Goal: Find specific page/section: Find specific page/section

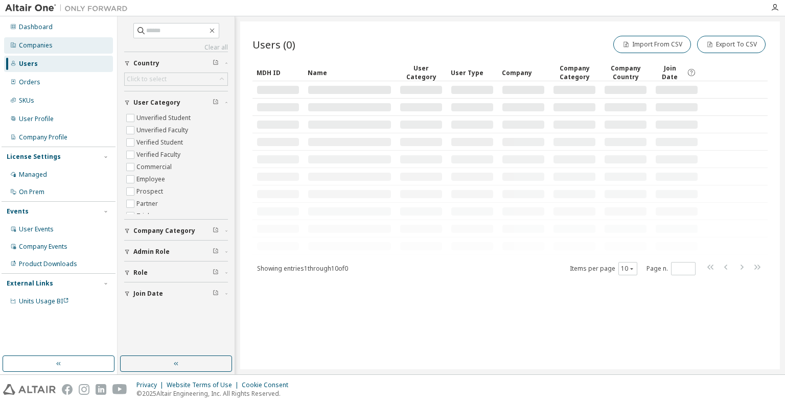
click at [50, 52] on div "Companies" at bounding box center [58, 45] width 109 height 16
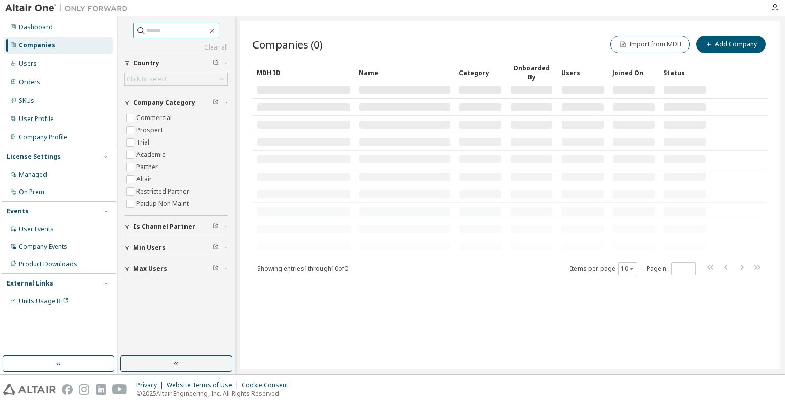
click at [157, 28] on input "text" at bounding box center [176, 31] width 61 height 10
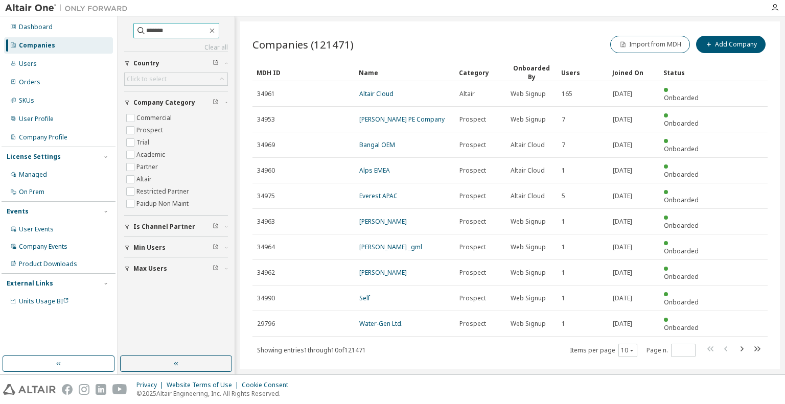
type input "*******"
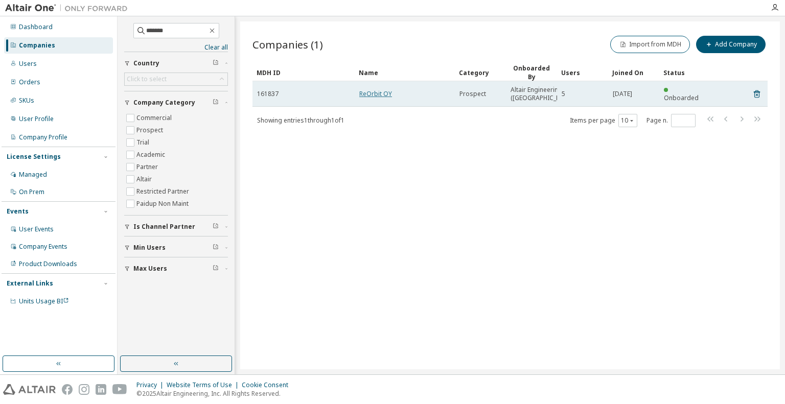
click at [373, 98] on link "ReOrbit OY" at bounding box center [375, 93] width 33 height 9
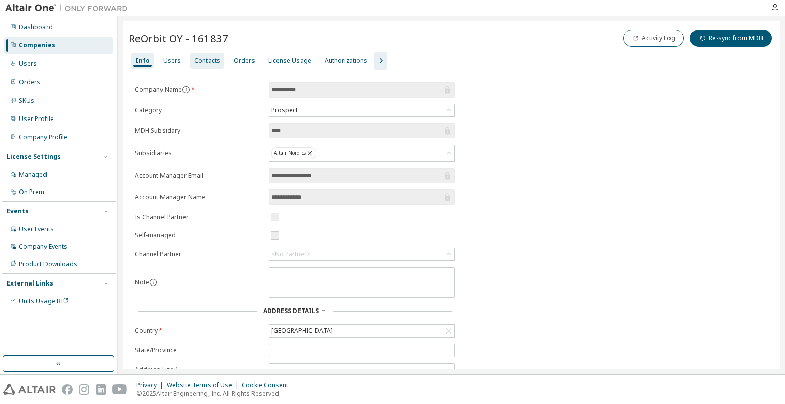
click at [202, 62] on div "Contacts" at bounding box center [207, 61] width 26 height 8
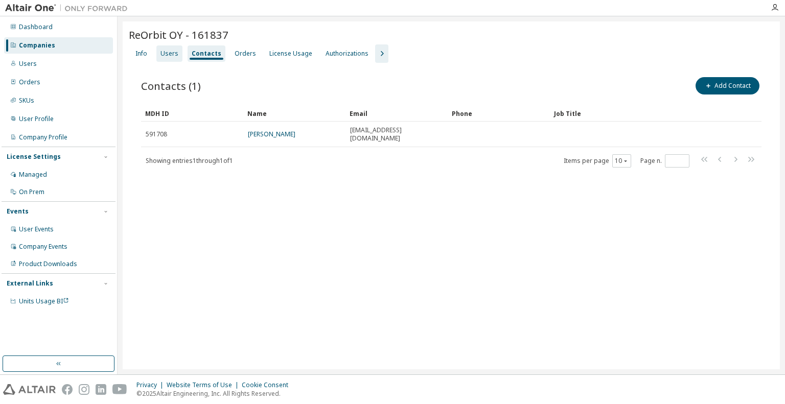
click at [172, 55] on div "Users" at bounding box center [169, 54] width 18 height 8
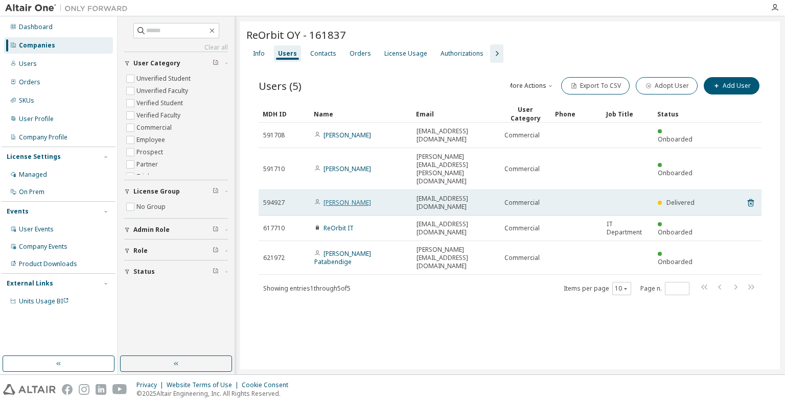
click at [352, 198] on link "Chiranjeevi Ravindrababu" at bounding box center [348, 202] width 48 height 9
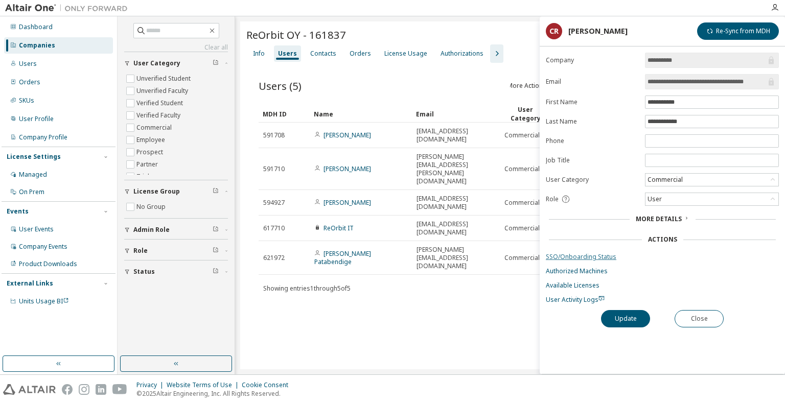
click at [571, 255] on link "SSO/Onboarding Status" at bounding box center [662, 257] width 233 height 8
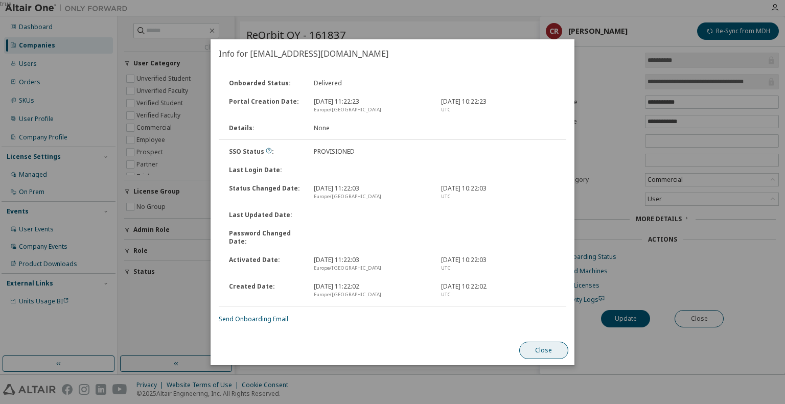
click at [536, 349] on button "Close" at bounding box center [543, 350] width 49 height 17
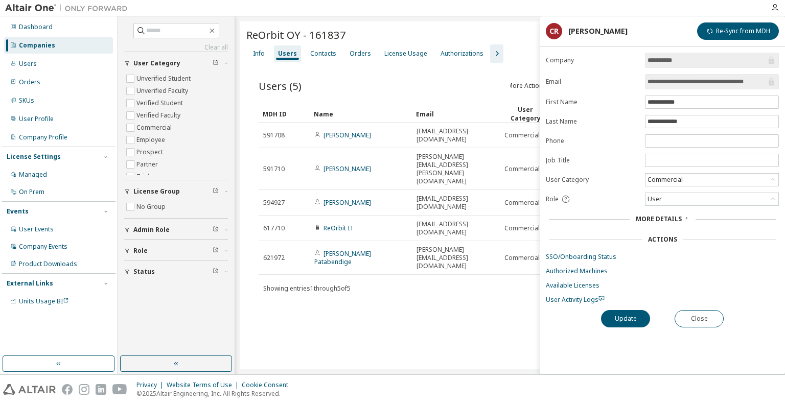
click at [460, 276] on div "ReOrbit OY - 161837 Clear Load Save Save As Field Operator Value Select filter …" at bounding box center [510, 195] width 540 height 348
click at [695, 314] on button "Close" at bounding box center [699, 318] width 49 height 17
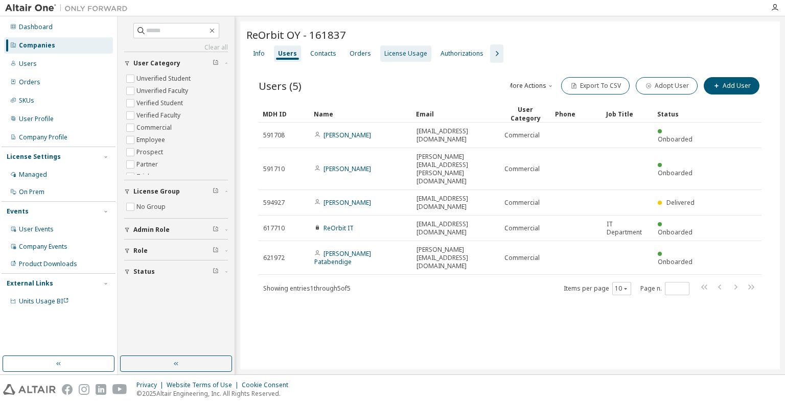
click at [402, 55] on div "License Usage" at bounding box center [405, 54] width 43 height 8
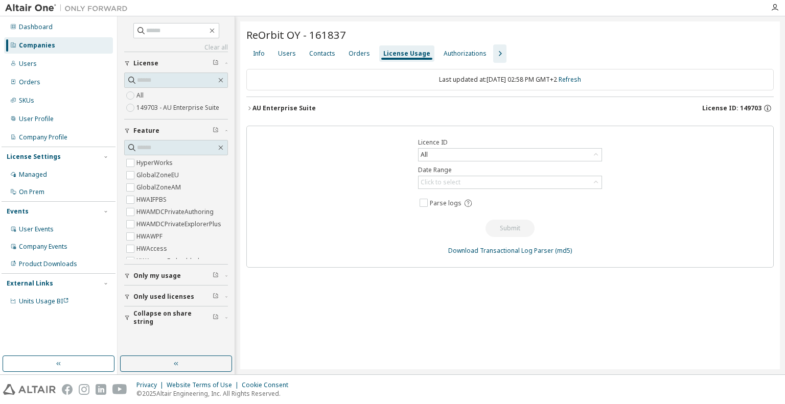
click at [248, 109] on icon "button" at bounding box center [249, 108] width 6 height 6
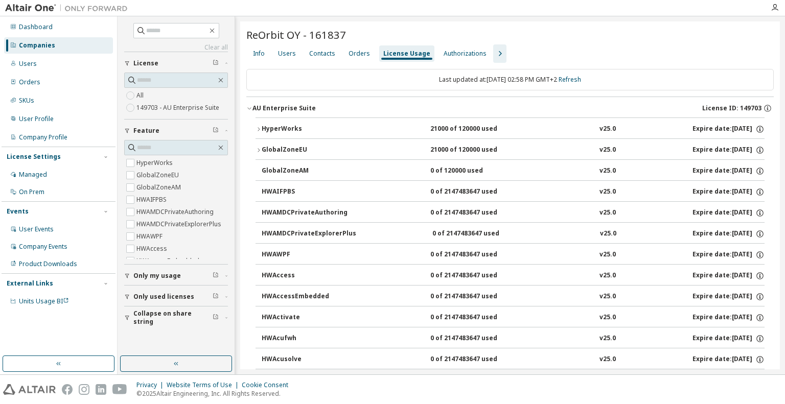
click at [258, 151] on icon "button" at bounding box center [259, 150] width 6 height 6
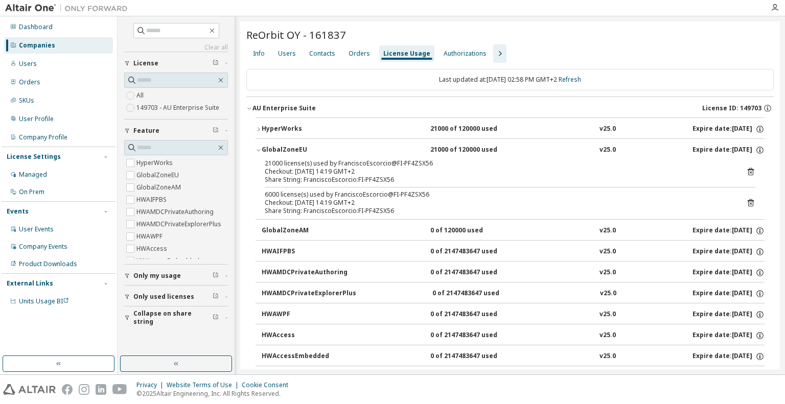
click at [258, 151] on icon "button" at bounding box center [259, 150] width 6 height 6
